Goal: Task Accomplishment & Management: Manage account settings

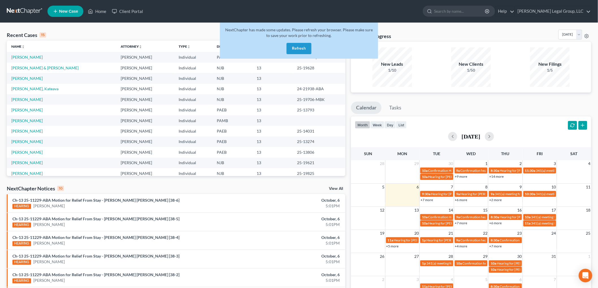
click at [303, 50] on button "Refresh" at bounding box center [298, 48] width 25 height 11
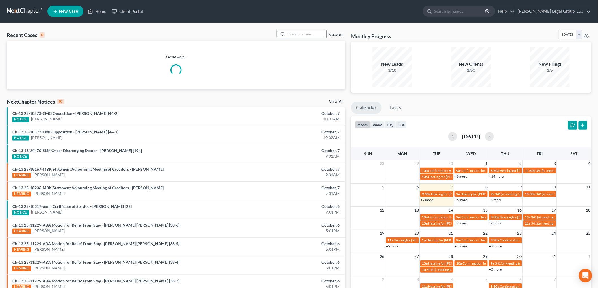
click at [314, 33] on input "search" at bounding box center [307, 34] width 40 height 8
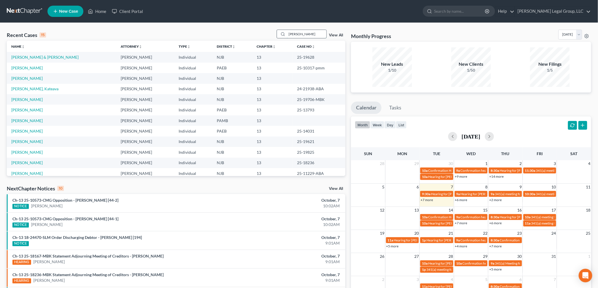
type input "spingler"
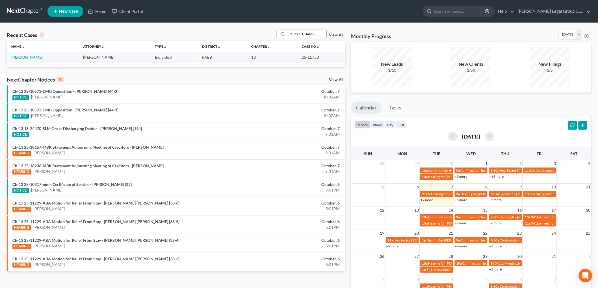
click at [31, 58] on link "Spingler, Raymond" at bounding box center [26, 57] width 31 height 5
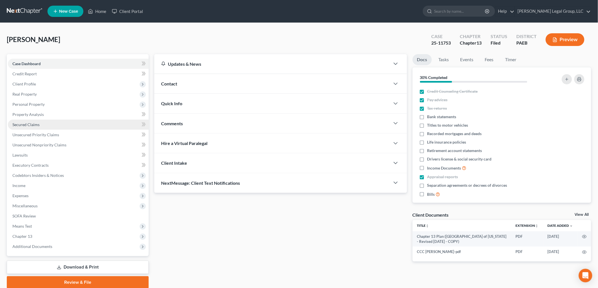
click at [37, 127] on link "Secured Claims" at bounding box center [78, 125] width 141 height 10
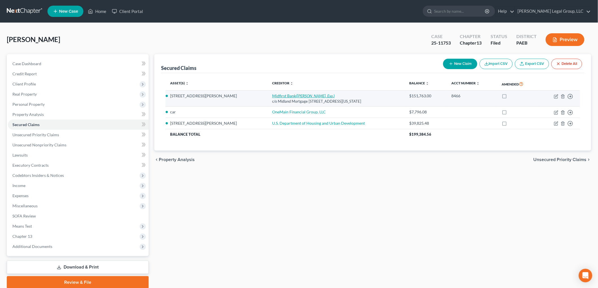
click at [296, 98] on icon "(Cristina Lynn Connor, Esq.)" at bounding box center [315, 95] width 39 height 5
select select "37"
select select "0"
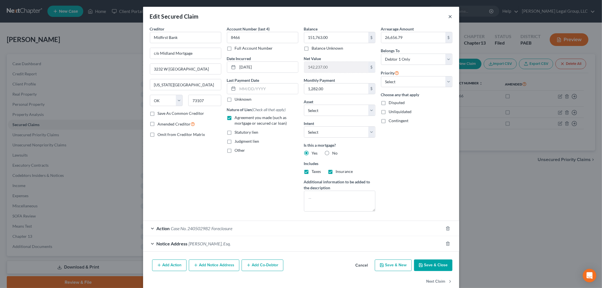
click at [449, 16] on button "×" at bounding box center [451, 16] width 4 height 7
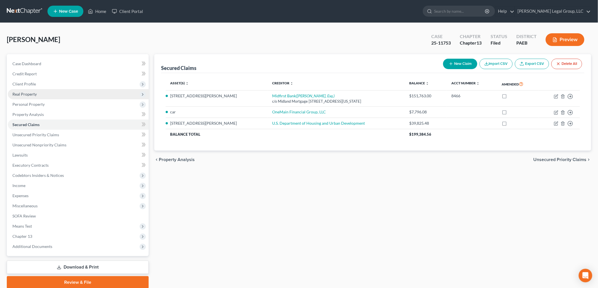
click at [41, 92] on span "Real Property" at bounding box center [78, 94] width 141 height 10
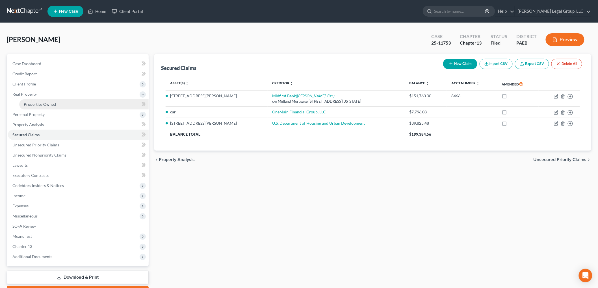
click at [72, 105] on link "Properties Owned" at bounding box center [83, 104] width 129 height 10
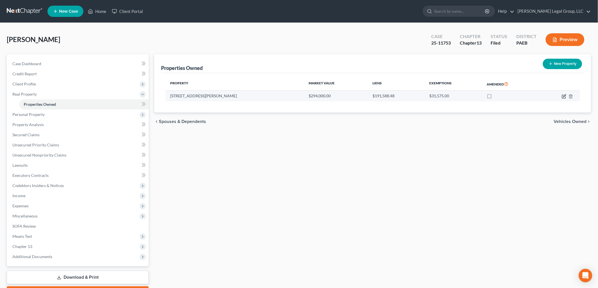
click at [565, 97] on icon "button" at bounding box center [564, 96] width 5 height 5
select select "39"
select select "0"
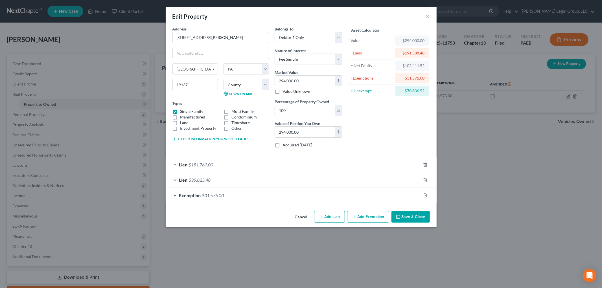
click at [280, 197] on div "Exemption $31,575.00" at bounding box center [293, 195] width 255 height 15
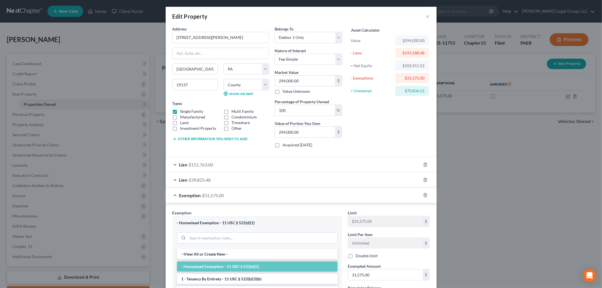
click at [430, 18] on div "Edit Property ×" at bounding box center [301, 16] width 271 height 19
click at [428, 18] on div "Edit Property ×" at bounding box center [301, 16] width 271 height 19
click at [428, 15] on div "Edit Property ×" at bounding box center [301, 16] width 271 height 19
click at [426, 17] on button "×" at bounding box center [428, 16] width 4 height 7
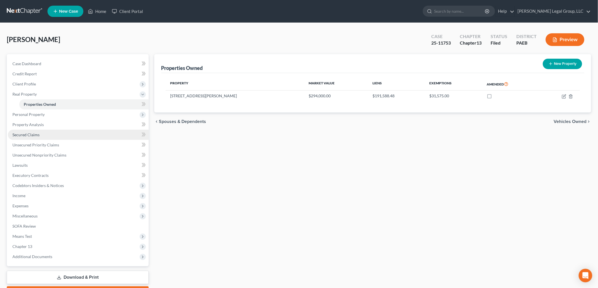
click at [32, 137] on link "Secured Claims" at bounding box center [78, 135] width 141 height 10
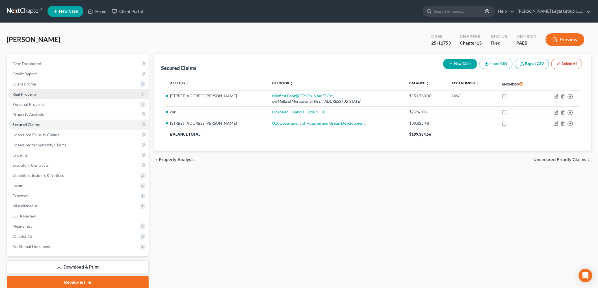
click at [29, 92] on span "Real Property" at bounding box center [24, 94] width 24 height 5
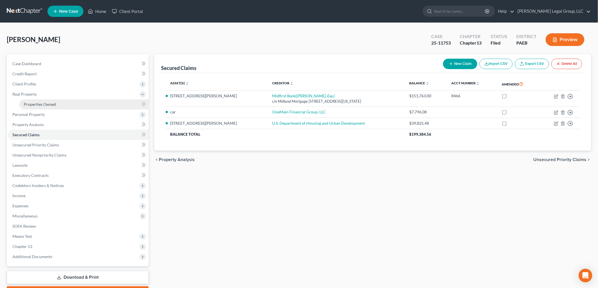
click at [50, 101] on link "Properties Owned" at bounding box center [83, 104] width 129 height 10
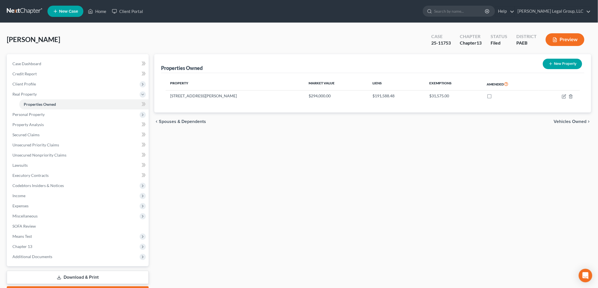
click at [266, 65] on div "Properties Owned New Property" at bounding box center [372, 63] width 423 height 19
click at [29, 137] on link "Secured Claims" at bounding box center [78, 135] width 141 height 10
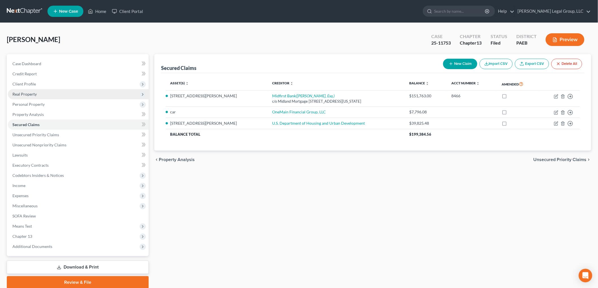
click at [32, 98] on span "Real Property" at bounding box center [78, 94] width 141 height 10
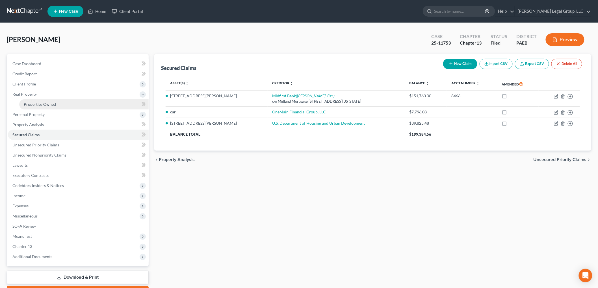
click at [44, 103] on span "Properties Owned" at bounding box center [40, 104] width 32 height 5
